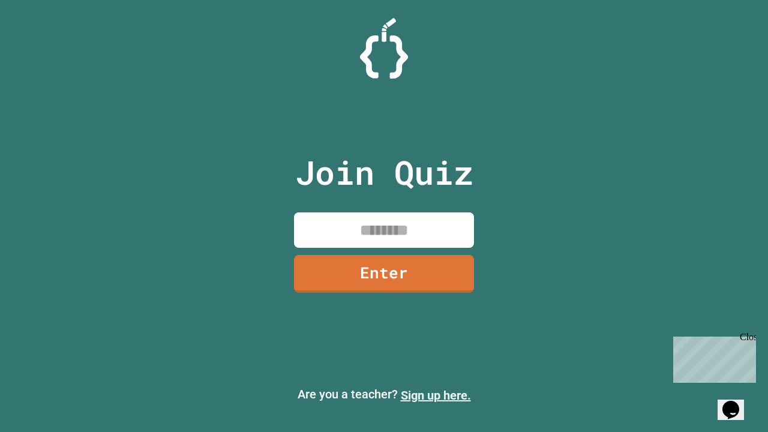
click at [436, 396] on link "Sign up here." at bounding box center [436, 395] width 70 height 14
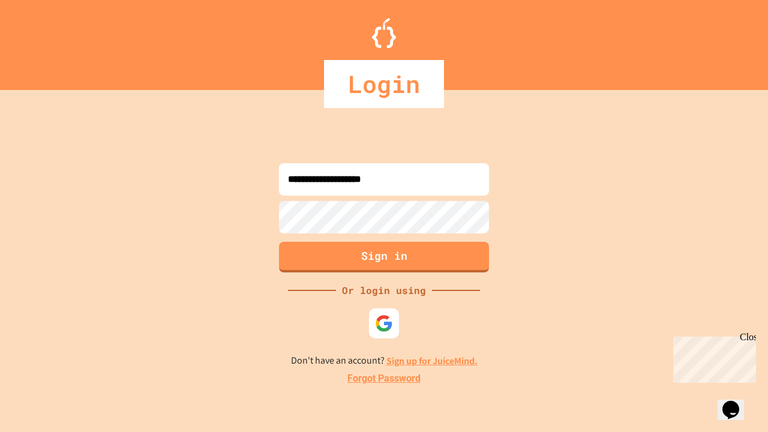
type input "**********"
